Goal: Task Accomplishment & Management: Manage account settings

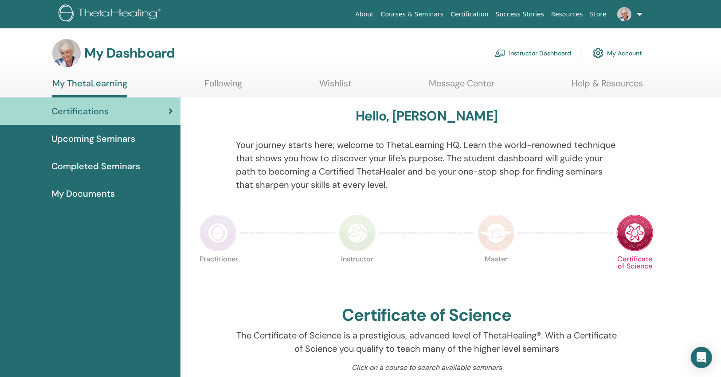
click at [540, 49] on link "Instructor Dashboard" at bounding box center [533, 53] width 76 height 20
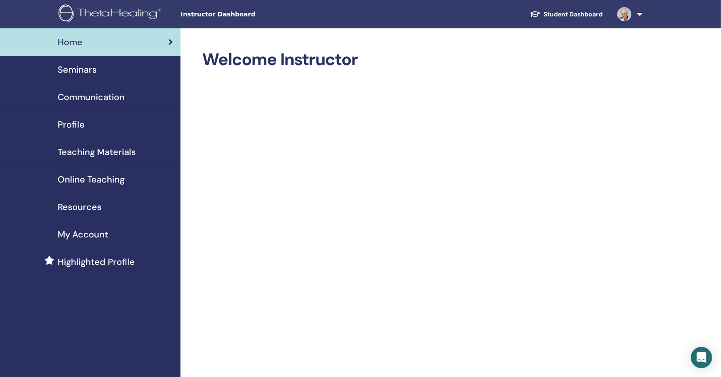
click at [73, 75] on span "Seminars" at bounding box center [77, 69] width 39 height 13
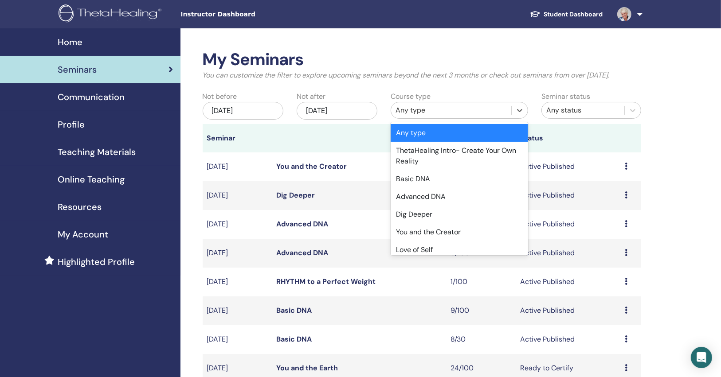
click at [417, 108] on div "Any type" at bounding box center [450, 110] width 111 height 11
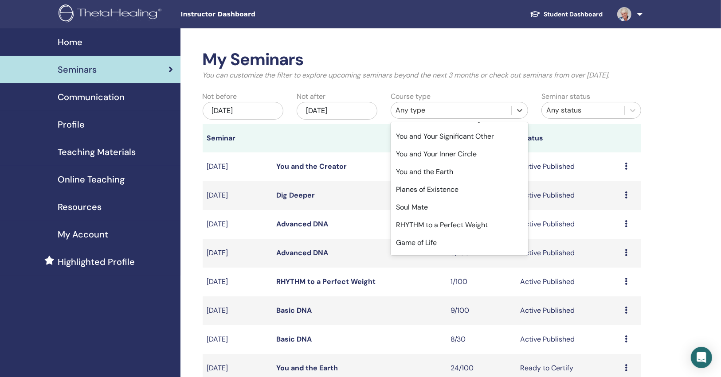
scroll to position [271, 0]
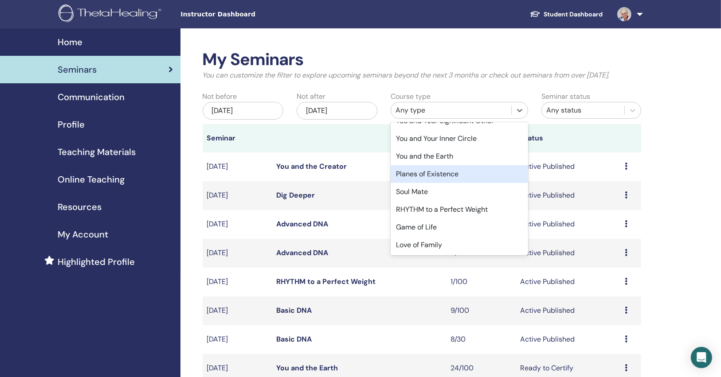
click at [455, 179] on div "Planes of Existence" at bounding box center [459, 174] width 137 height 18
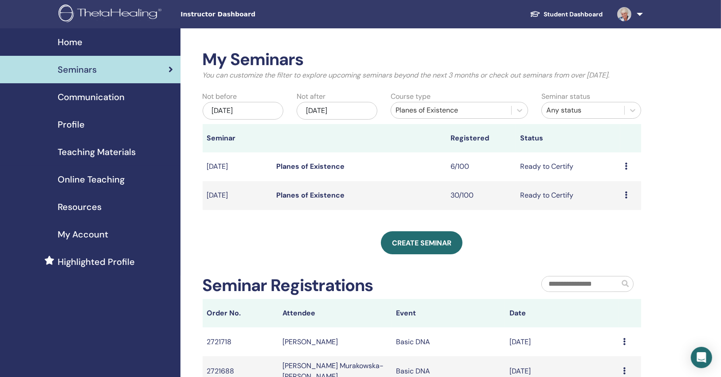
click at [294, 194] on link "Planes of Existence" at bounding box center [311, 195] width 68 height 9
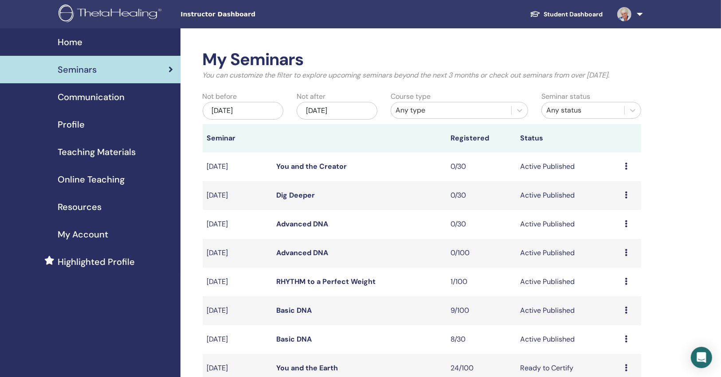
click at [429, 121] on div "Course type Any type" at bounding box center [459, 107] width 151 height 33
click at [428, 114] on div "Any type" at bounding box center [451, 110] width 120 height 14
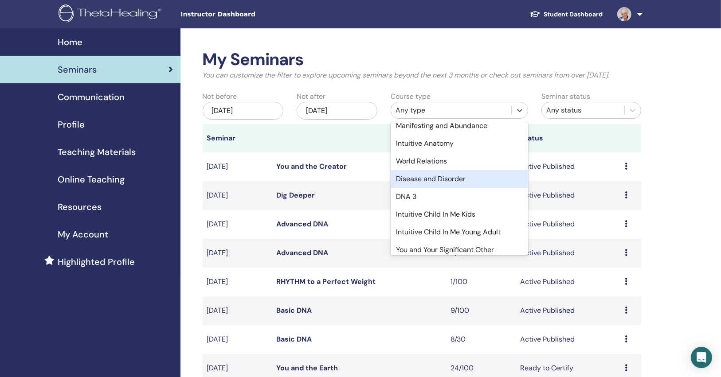
scroll to position [213, 0]
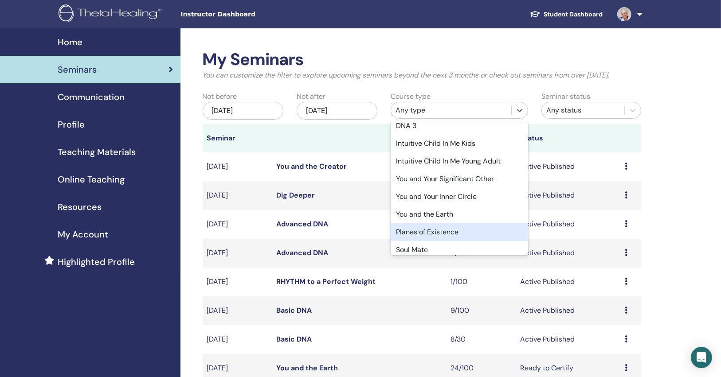
click at [459, 230] on div "Planes of Existence" at bounding box center [459, 232] width 137 height 18
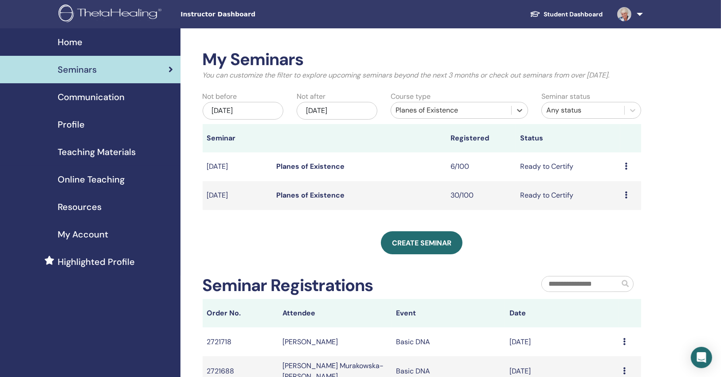
click at [294, 195] on link "Planes of Existence" at bounding box center [311, 195] width 68 height 9
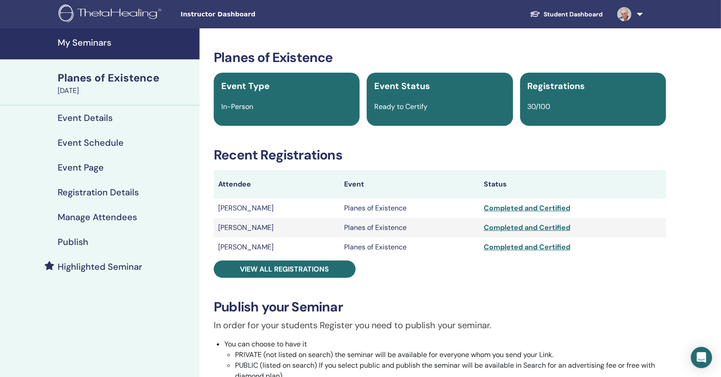
scroll to position [71, 0]
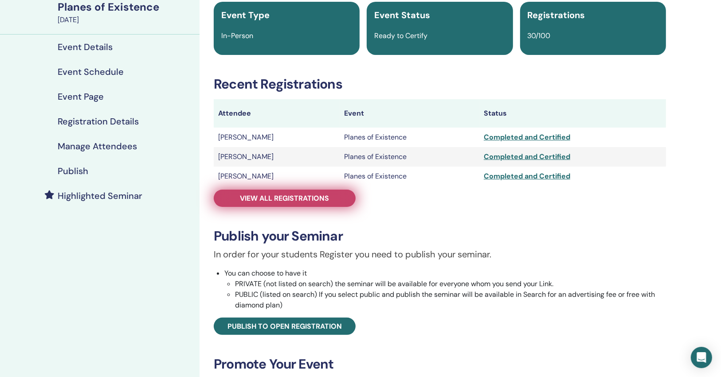
click at [313, 198] on span "View all registrations" at bounding box center [284, 198] width 89 height 9
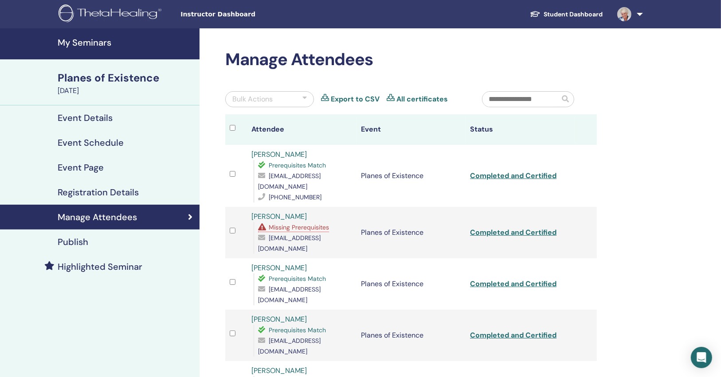
click at [273, 102] on div "Bulk Actions" at bounding box center [269, 99] width 89 height 16
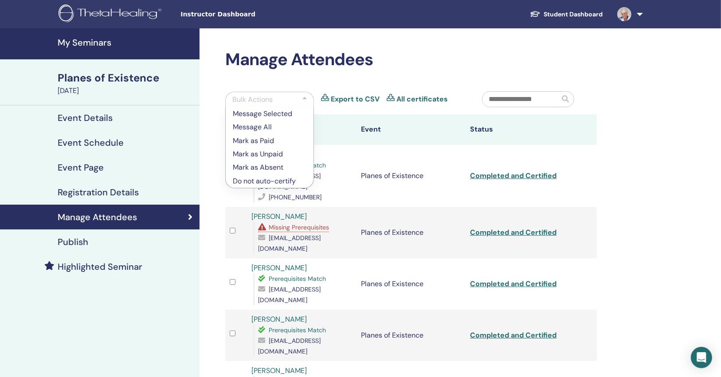
click at [273, 102] on div "Bulk Actions" at bounding box center [269, 100] width 89 height 16
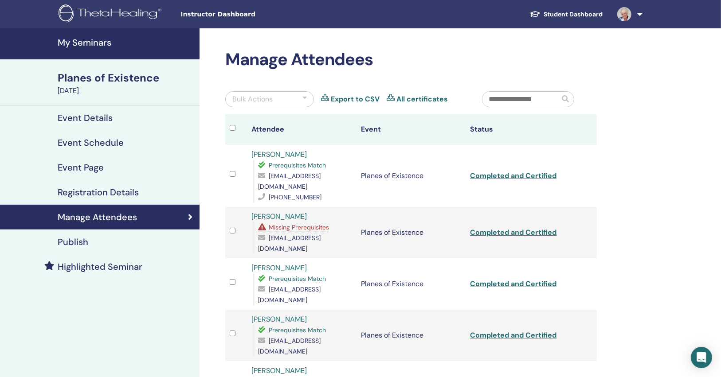
click at [424, 99] on link "All certificates" at bounding box center [421, 99] width 51 height 11
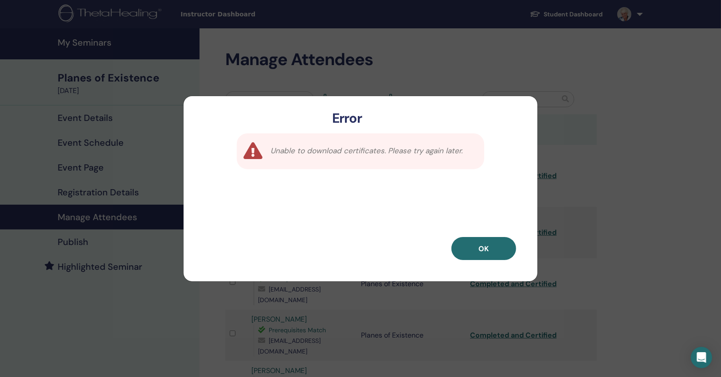
click at [479, 241] on button "OK" at bounding box center [483, 248] width 65 height 23
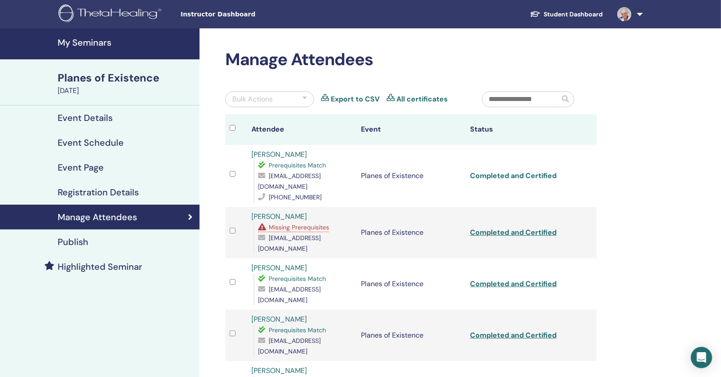
click at [496, 171] on link "Completed and Certified" at bounding box center [513, 175] width 86 height 9
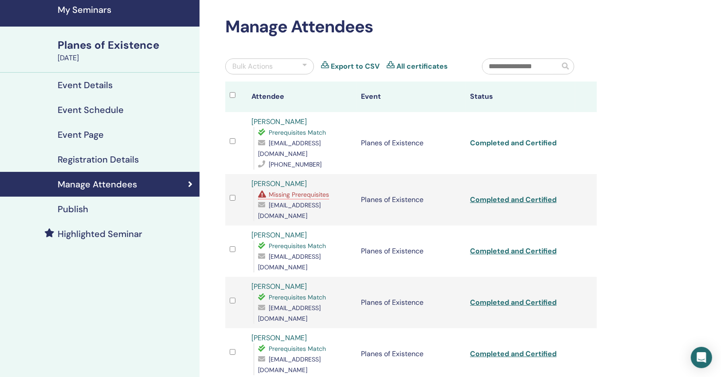
scroll to position [71, 0]
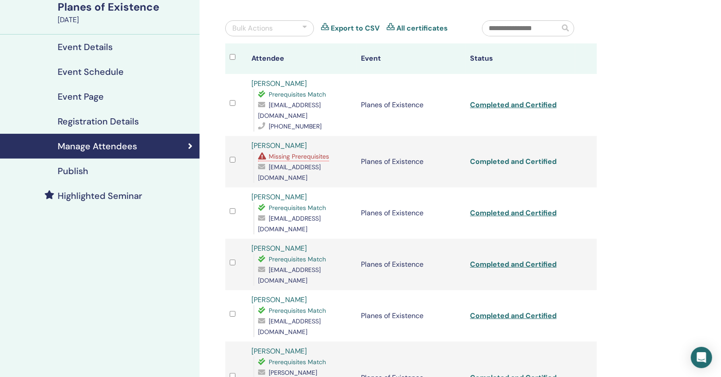
click at [490, 157] on link "Completed and Certified" at bounding box center [513, 161] width 86 height 9
click at [500, 208] on link "Completed and Certified" at bounding box center [513, 212] width 86 height 9
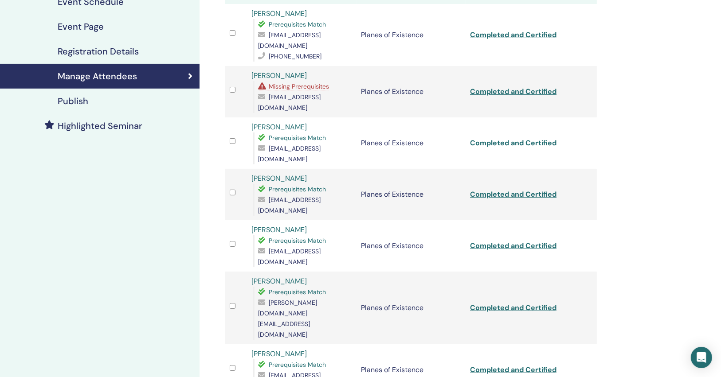
scroll to position [142, 0]
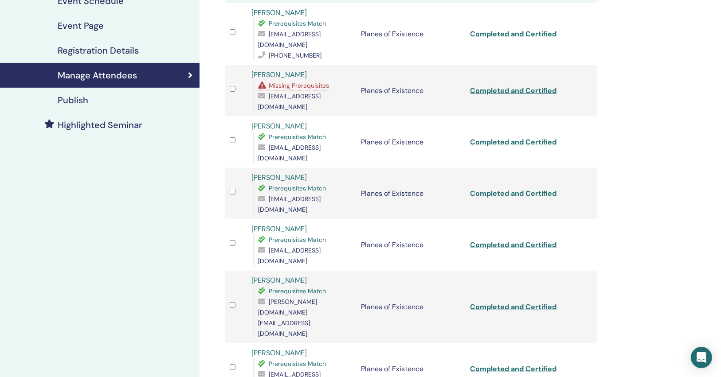
click at [494, 189] on link "Completed and Certified" at bounding box center [513, 193] width 86 height 9
click at [492, 240] on link "Completed and Certified" at bounding box center [513, 244] width 86 height 9
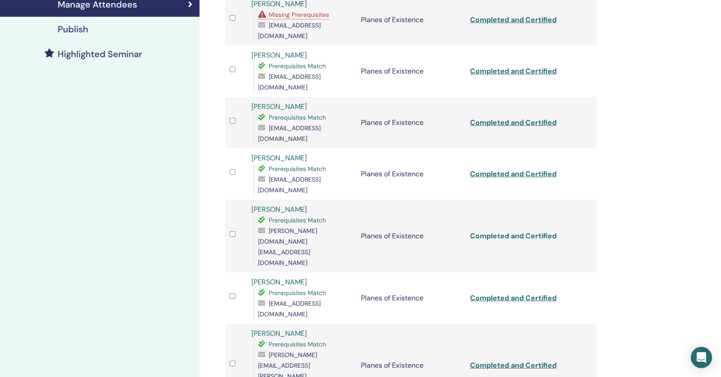
click at [493, 231] on link "Completed and Certified" at bounding box center [513, 235] width 86 height 9
click at [488, 293] on link "Completed and Certified" at bounding box center [513, 297] width 86 height 9
click at [492, 361] on link "Completed and Certified" at bounding box center [513, 365] width 86 height 9
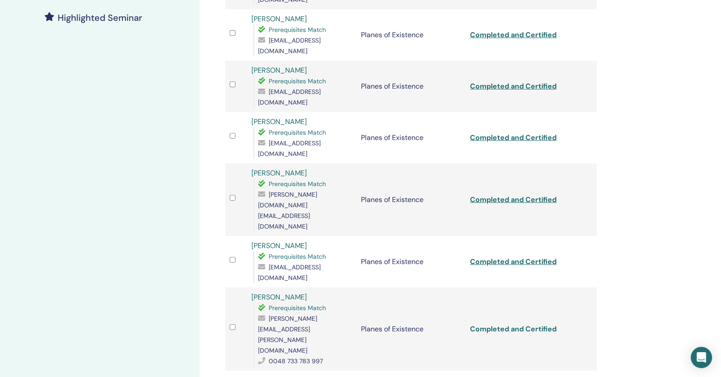
scroll to position [284, 0]
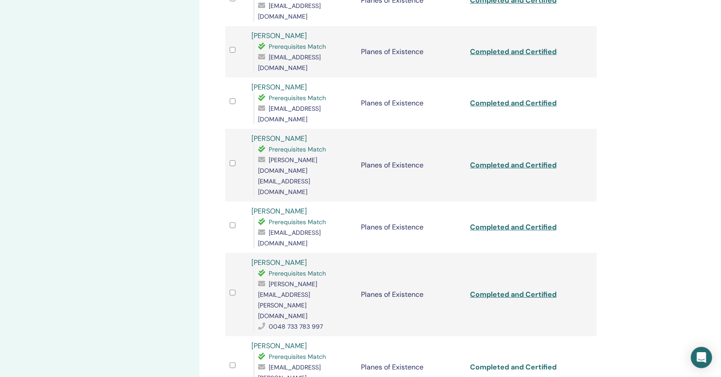
click at [491, 363] on link "Completed and Certified" at bounding box center [513, 367] width 86 height 9
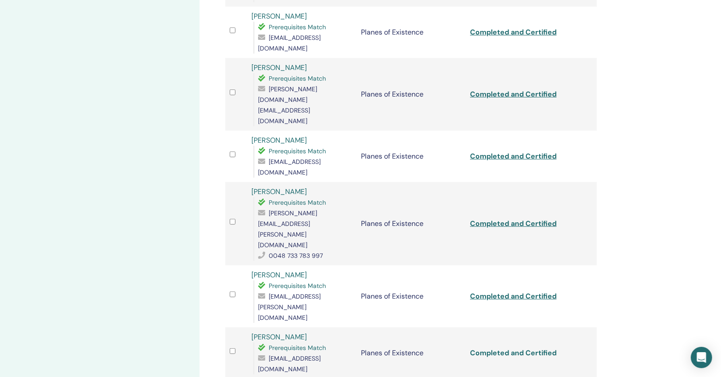
click at [489, 348] on link "Completed and Certified" at bounding box center [513, 352] width 86 height 9
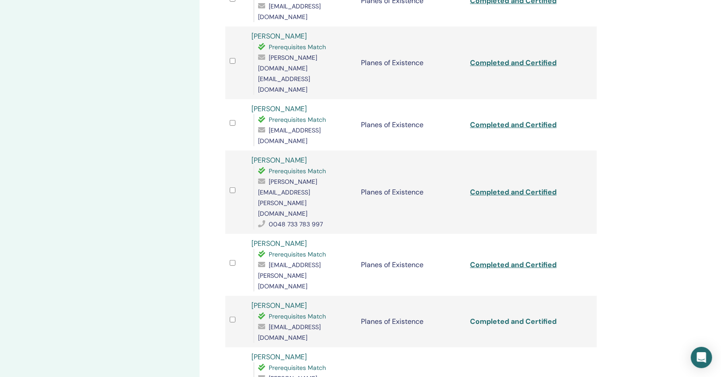
scroll to position [426, 0]
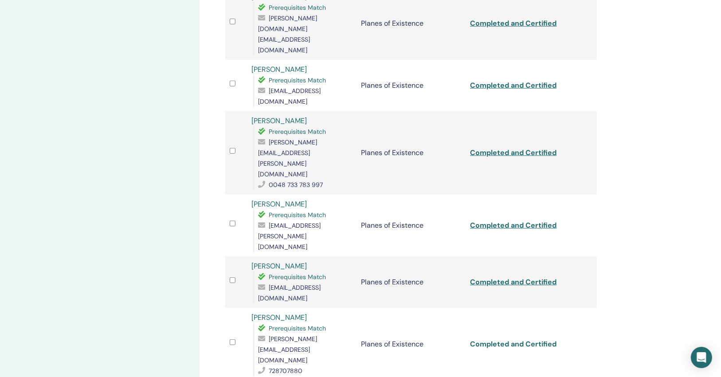
click at [490, 340] on link "Completed and Certified" at bounding box center [513, 344] width 86 height 9
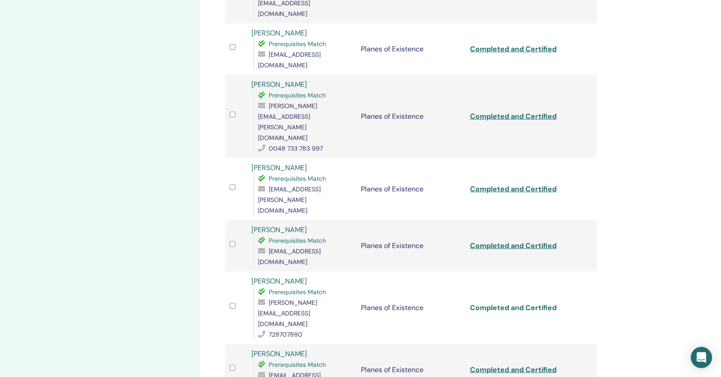
scroll to position [496, 0]
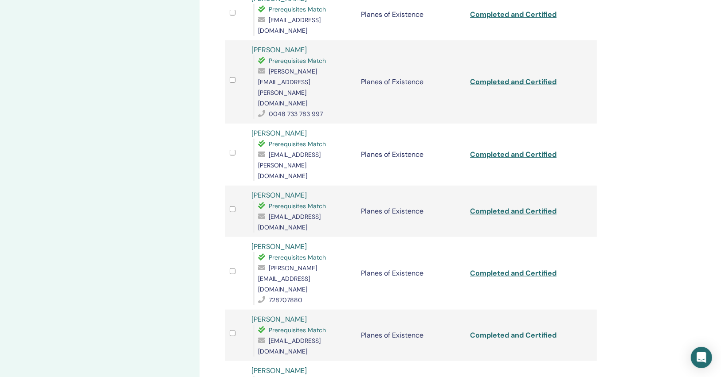
click at [487, 331] on link "Completed and Certified" at bounding box center [513, 335] width 86 height 9
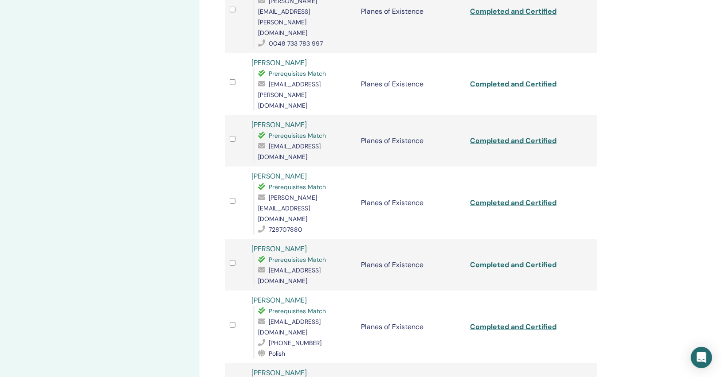
scroll to position [567, 0]
click at [496, 322] on link "Completed and Certified" at bounding box center [513, 326] width 86 height 9
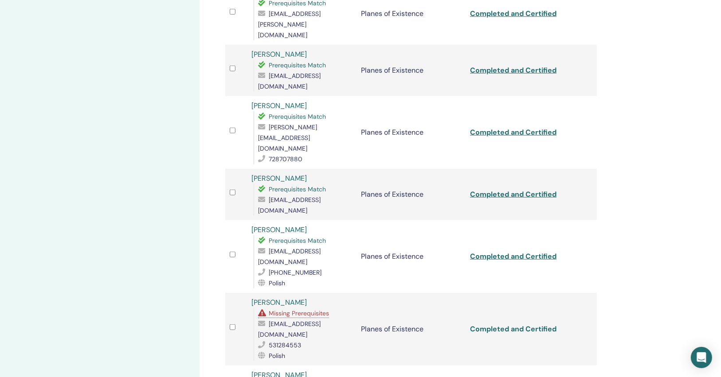
scroll to position [638, 0]
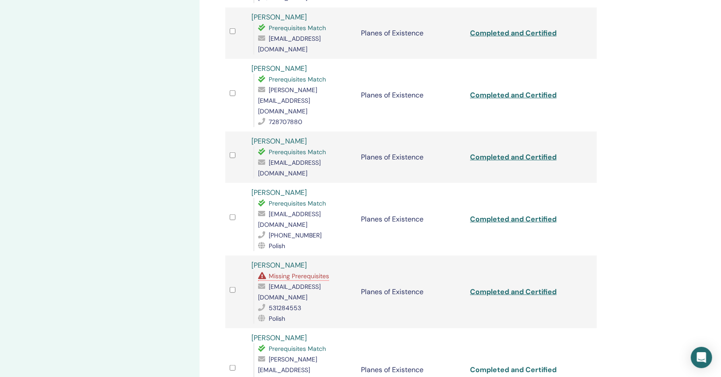
scroll to position [709, 0]
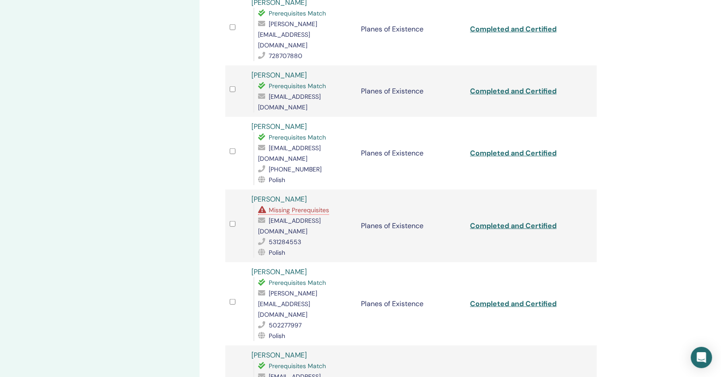
scroll to position [780, 0]
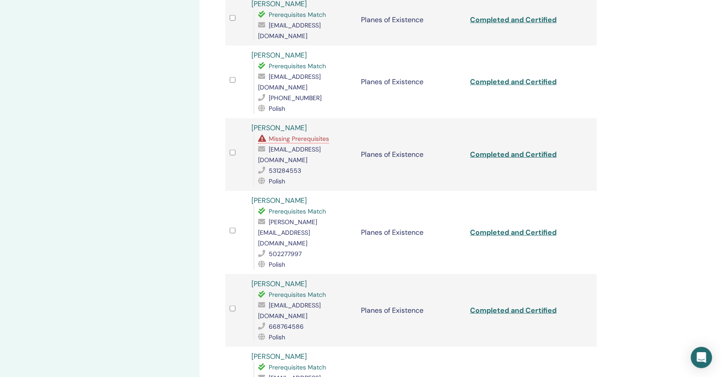
scroll to position [851, 0]
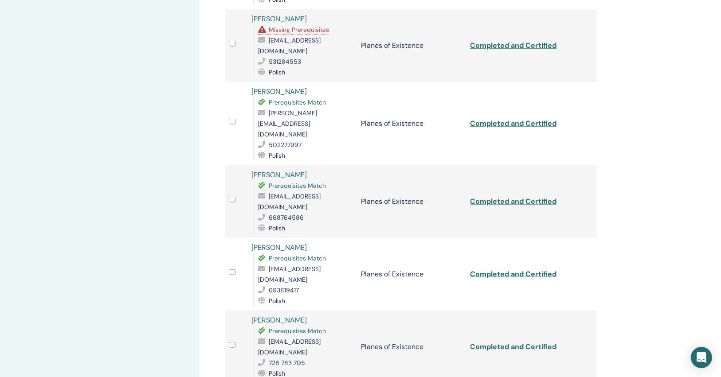
scroll to position [922, 0]
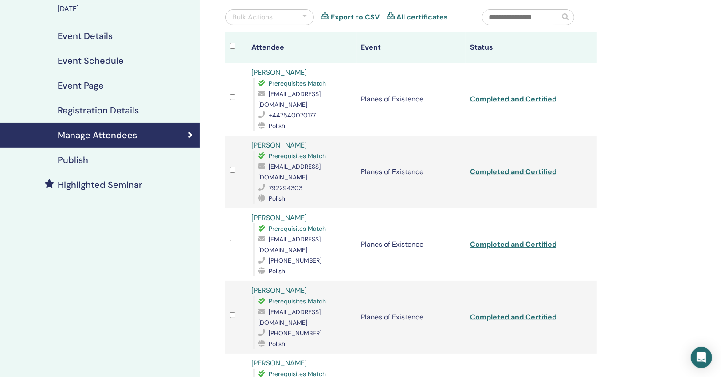
scroll to position [0, 0]
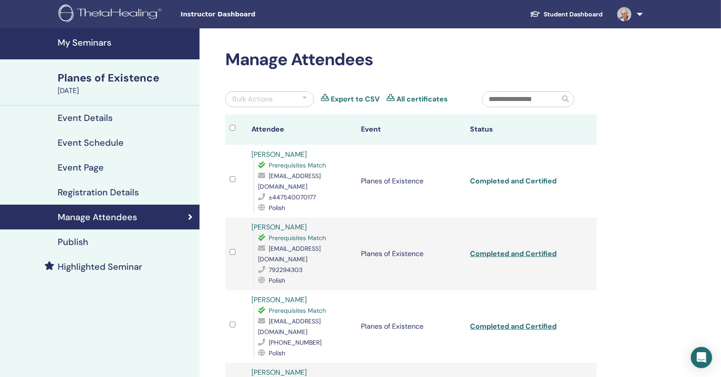
click at [496, 176] on link "Completed and Certified" at bounding box center [513, 180] width 86 height 9
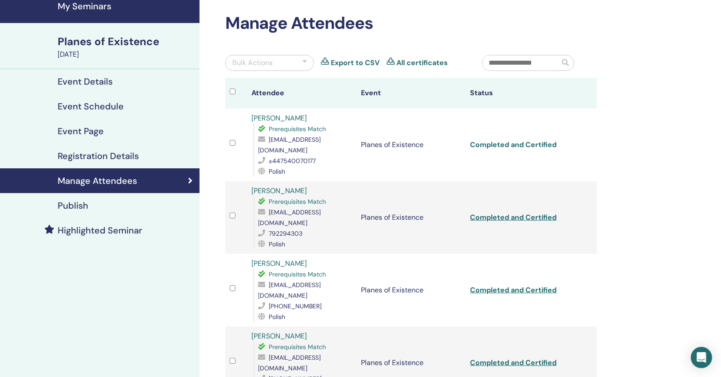
scroll to position [71, 0]
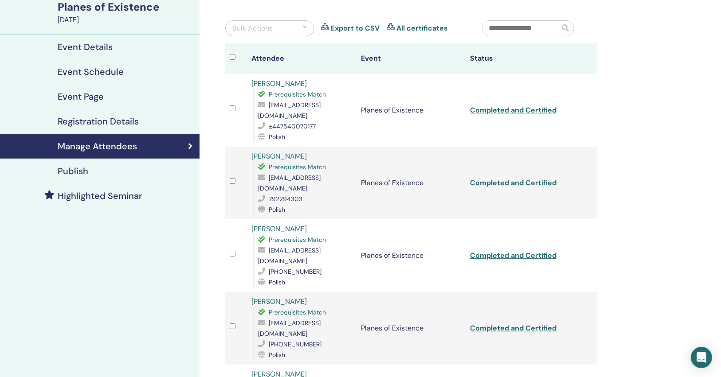
click at [496, 178] on link "Completed and Certified" at bounding box center [513, 182] width 86 height 9
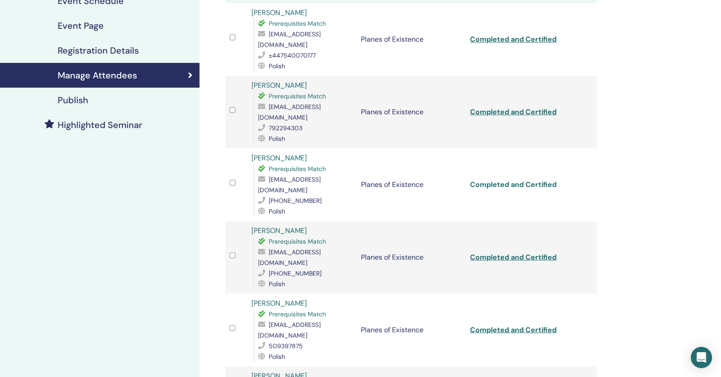
click at [497, 180] on link "Completed and Certified" at bounding box center [513, 184] width 86 height 9
click at [508, 253] on link "Completed and Certified" at bounding box center [513, 257] width 86 height 9
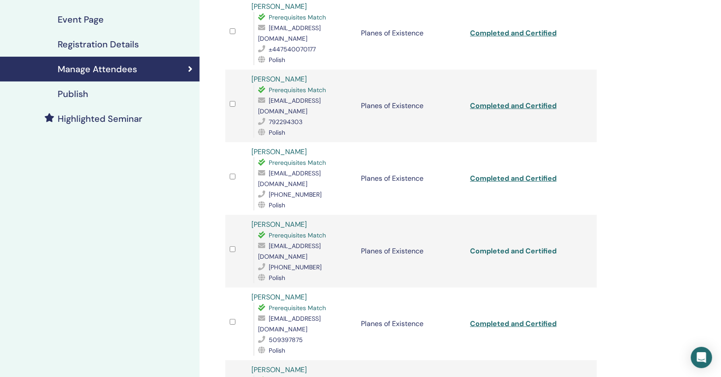
scroll to position [213, 0]
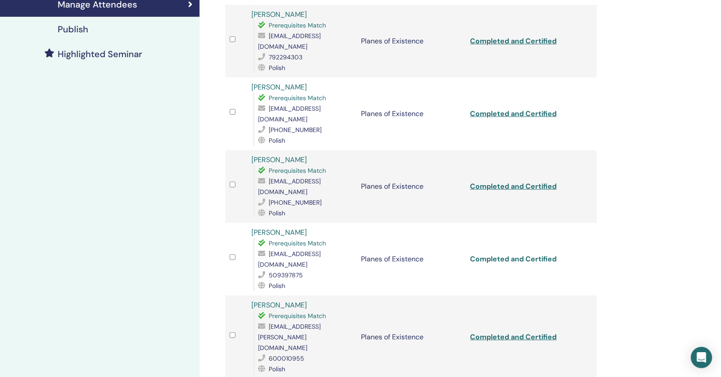
click at [521, 254] on link "Completed and Certified" at bounding box center [513, 258] width 86 height 9
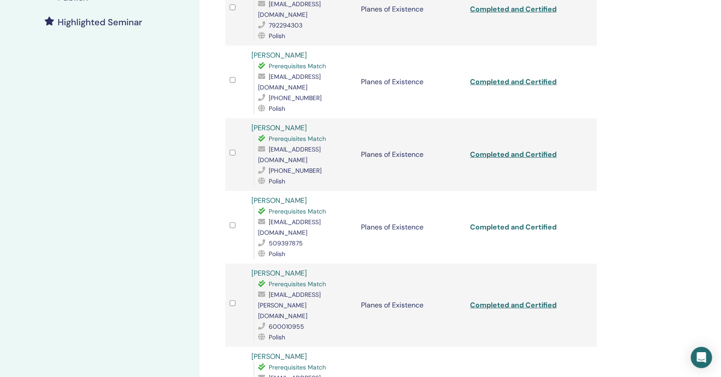
scroll to position [284, 0]
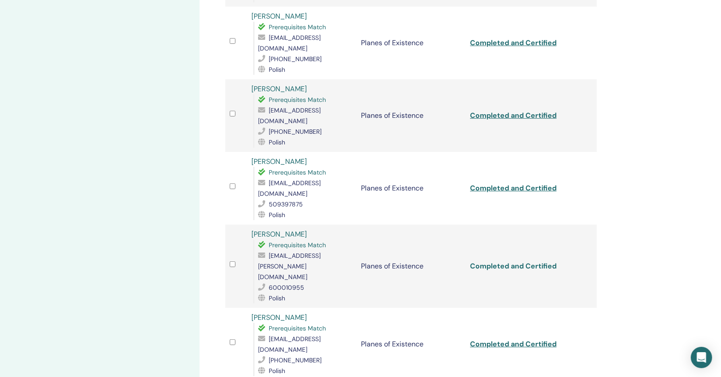
click at [513, 262] on link "Completed and Certified" at bounding box center [513, 266] width 86 height 9
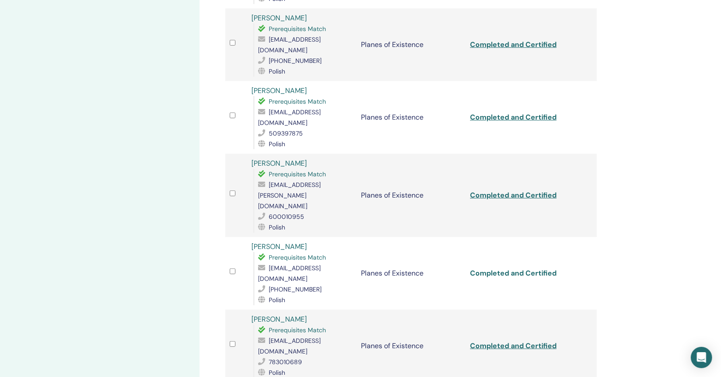
click at [513, 269] on link "Completed and Certified" at bounding box center [513, 273] width 86 height 9
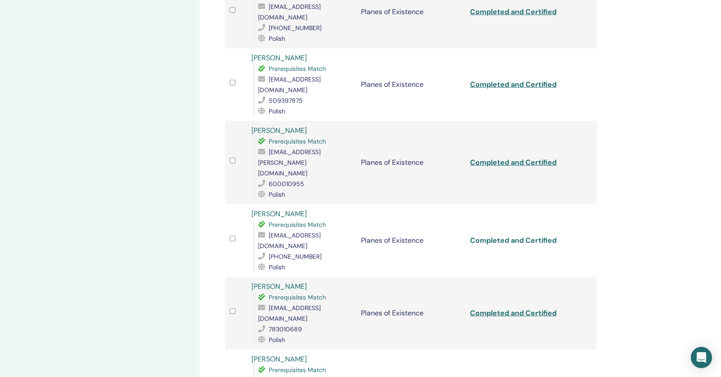
scroll to position [426, 0]
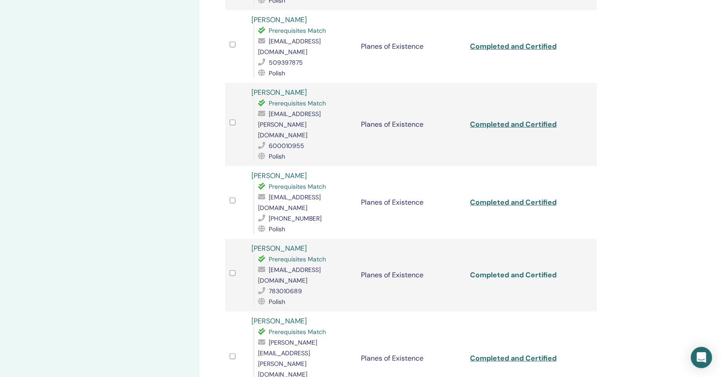
click at [513, 270] on link "Completed and Certified" at bounding box center [513, 274] width 86 height 9
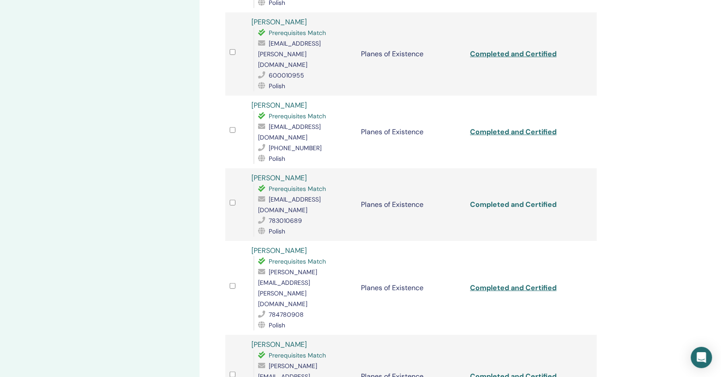
scroll to position [496, 0]
click at [500, 283] on link "Completed and Certified" at bounding box center [513, 287] width 86 height 9
click at [513, 371] on link "Completed and Certified" at bounding box center [513, 375] width 86 height 9
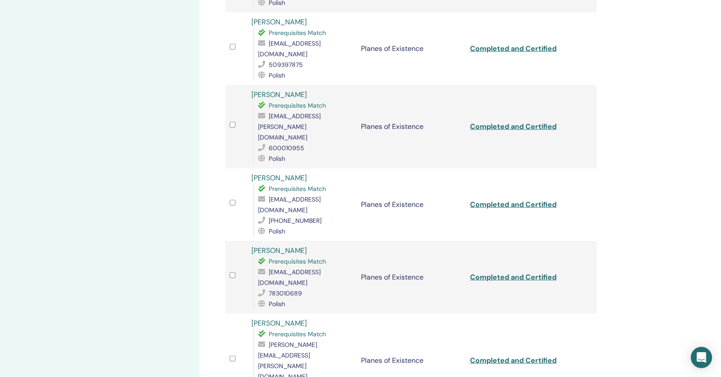
scroll to position [0, 0]
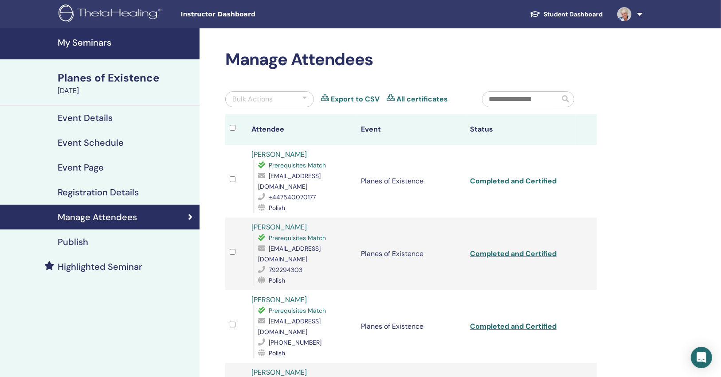
drag, startPoint x: 69, startPoint y: 173, endPoint x: 103, endPoint y: -31, distance: 207.3
click at [88, 35] on link "My Seminars" at bounding box center [99, 43] width 199 height 31
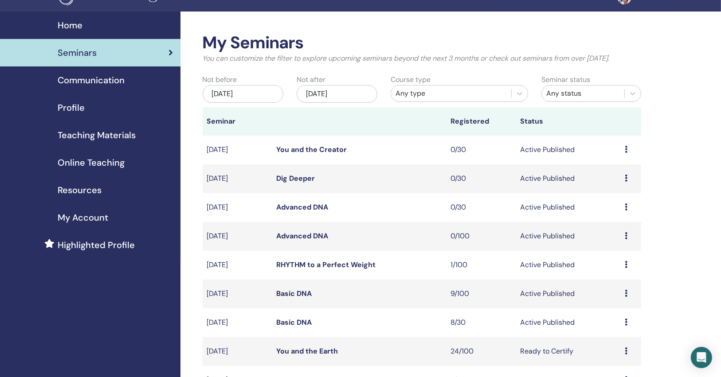
scroll to position [142, 0]
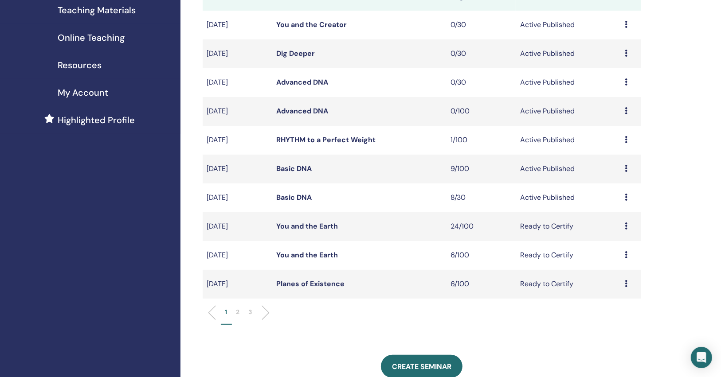
click at [328, 227] on link "You and the Earth" at bounding box center [308, 226] width 62 height 9
